Goal: Task Accomplishment & Management: Use online tool/utility

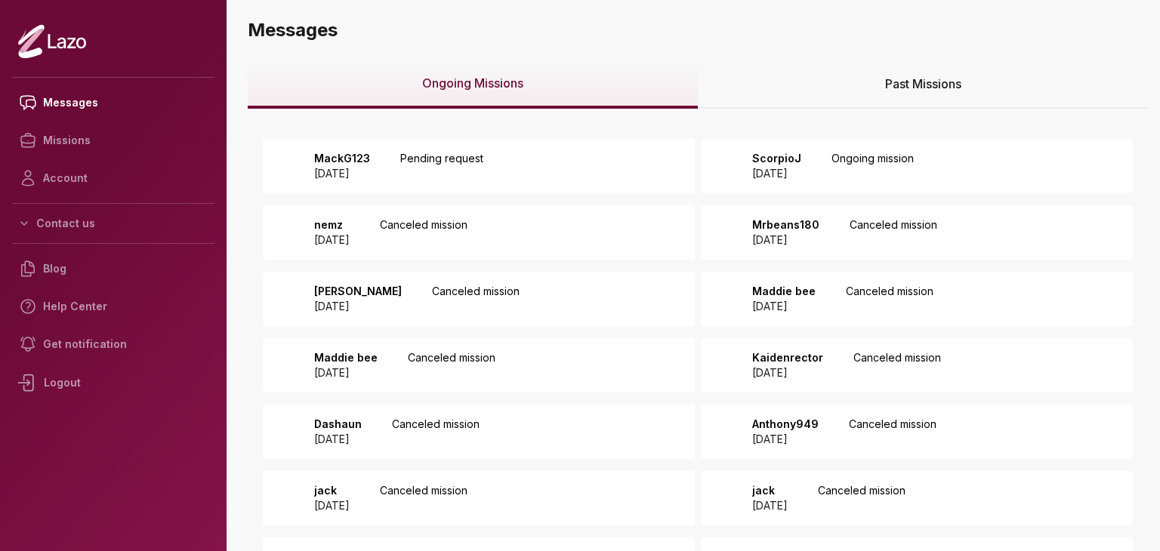
click at [597, 150] on div "MackG123 [DATE] Pending request" at bounding box center [479, 166] width 432 height 54
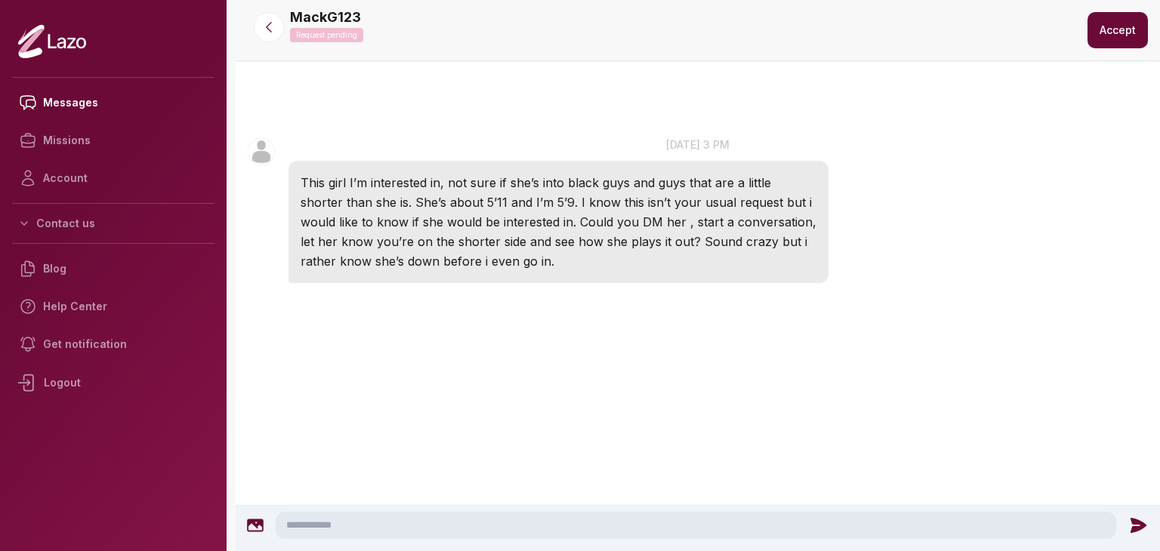
click at [660, 525] on textarea at bounding box center [696, 525] width 841 height 27
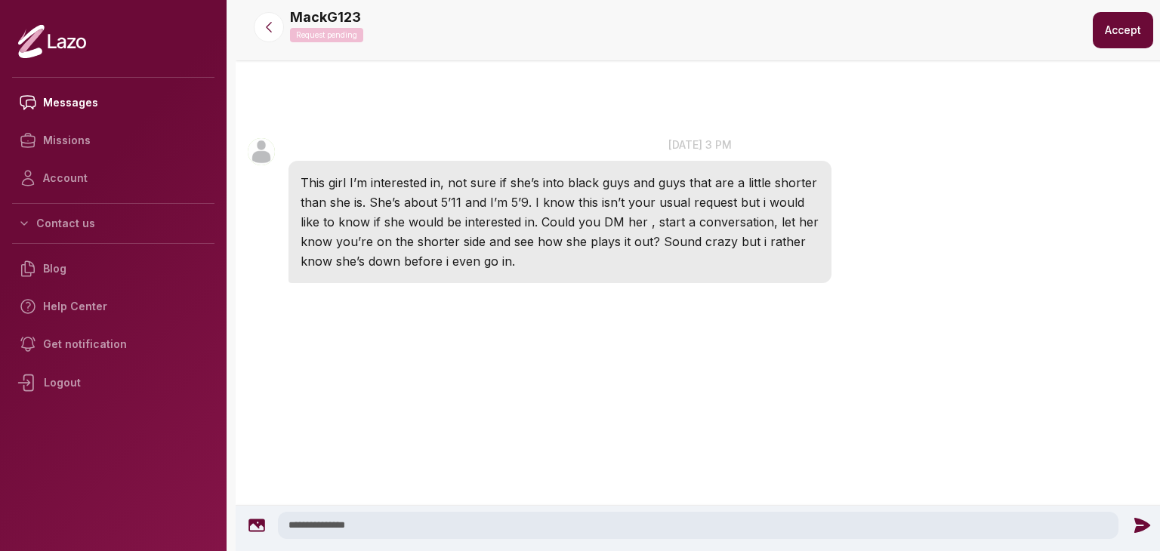
type textarea "**********"
click at [1142, 529] on icon at bounding box center [1142, 526] width 20 height 20
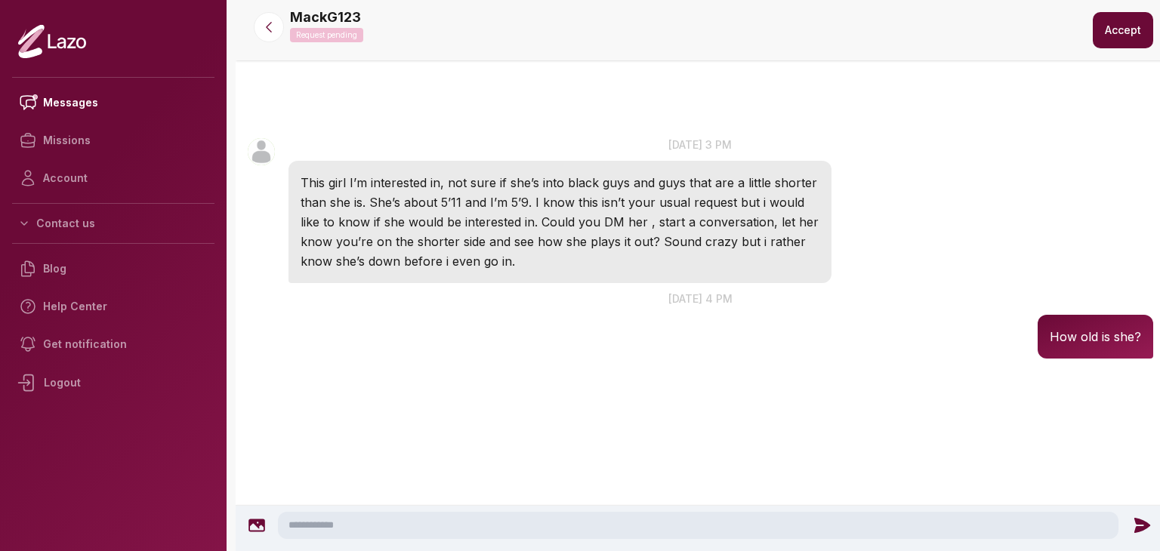
click at [1112, 28] on button "Accept" at bounding box center [1123, 30] width 60 height 36
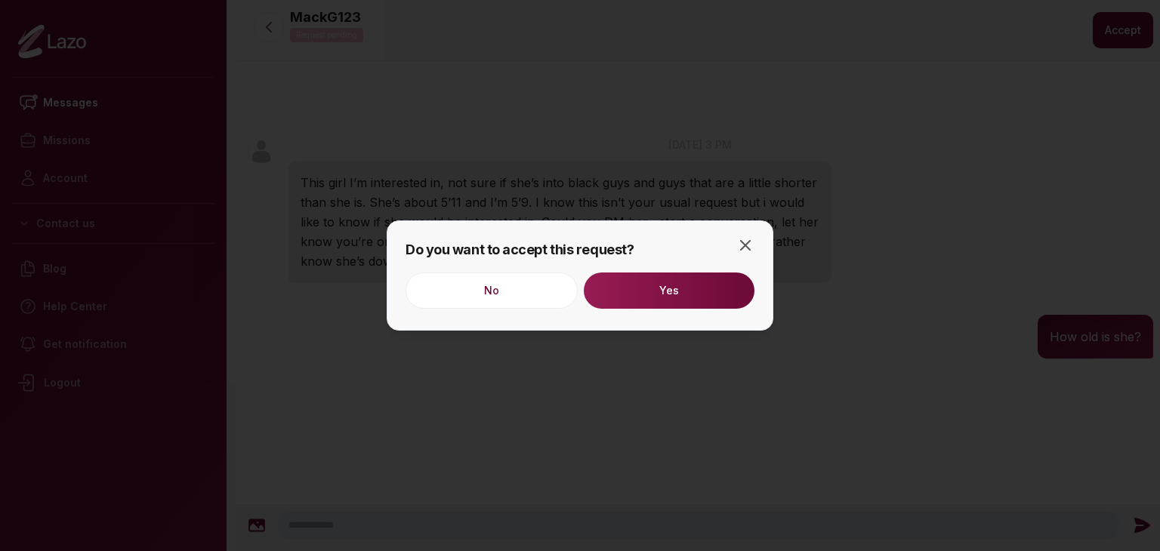
click at [699, 273] on button "Yes" at bounding box center [669, 291] width 171 height 36
click at [697, 279] on div "No" at bounding box center [580, 292] width 349 height 39
click at [742, 232] on div "Do you want to accept this request? No Yes Close" at bounding box center [580, 276] width 387 height 110
click at [742, 246] on icon "button" at bounding box center [746, 245] width 18 height 18
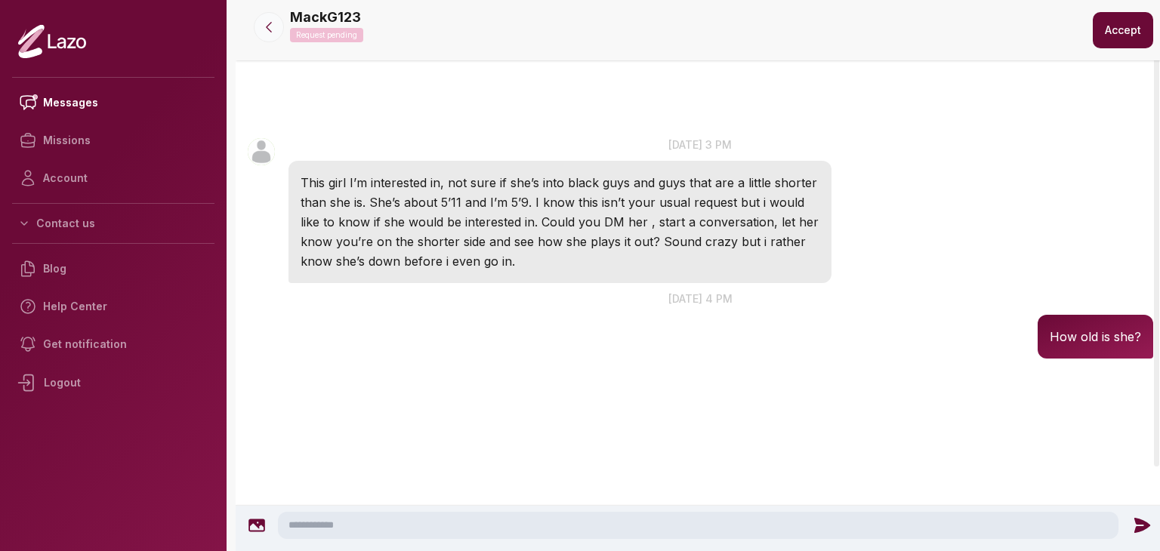
click at [268, 32] on icon at bounding box center [268, 27] width 15 height 15
